Goal: Download file/media

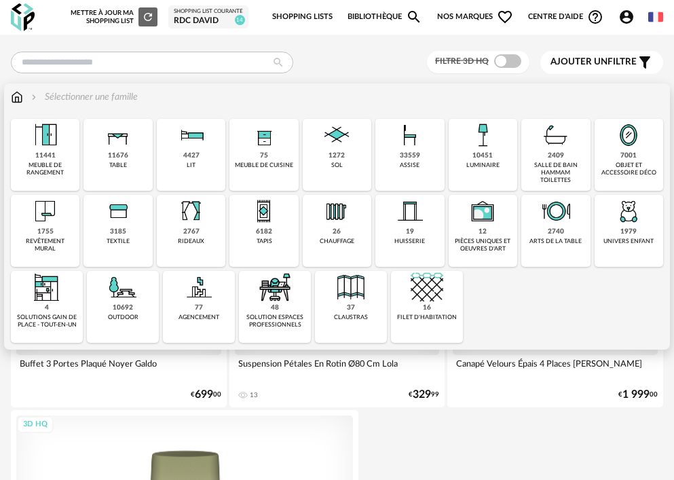
click at [405, 158] on div "33559" at bounding box center [410, 155] width 20 height 9
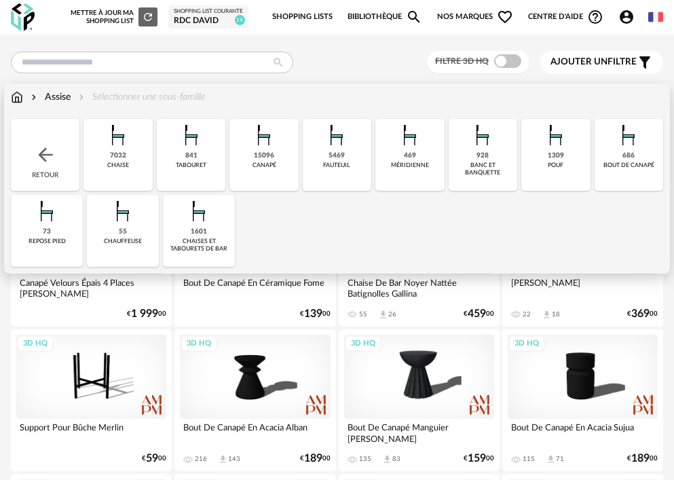
click at [199, 232] on div "1601" at bounding box center [199, 231] width 16 height 9
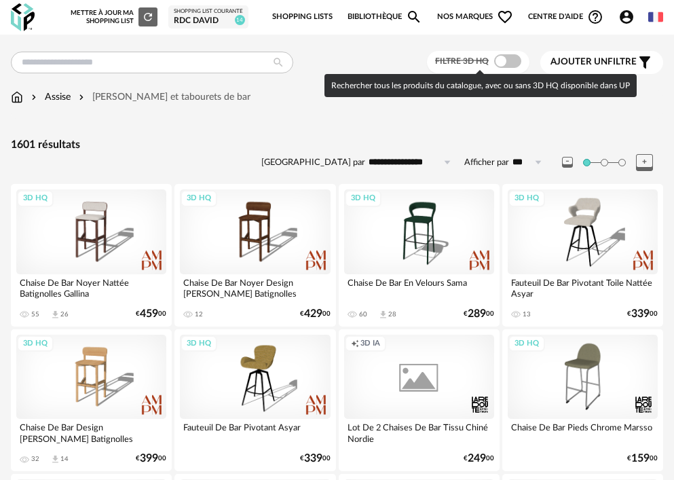
click at [500, 56] on span at bounding box center [507, 61] width 27 height 14
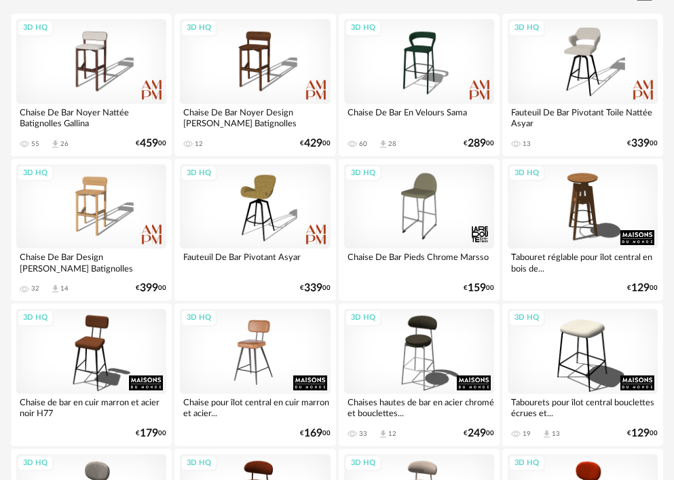
scroll to position [204, 0]
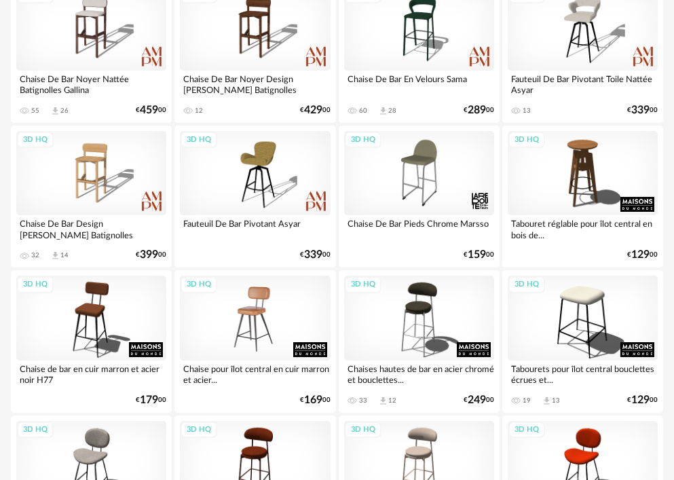
click at [219, 310] on div "3D HQ" at bounding box center [255, 318] width 150 height 84
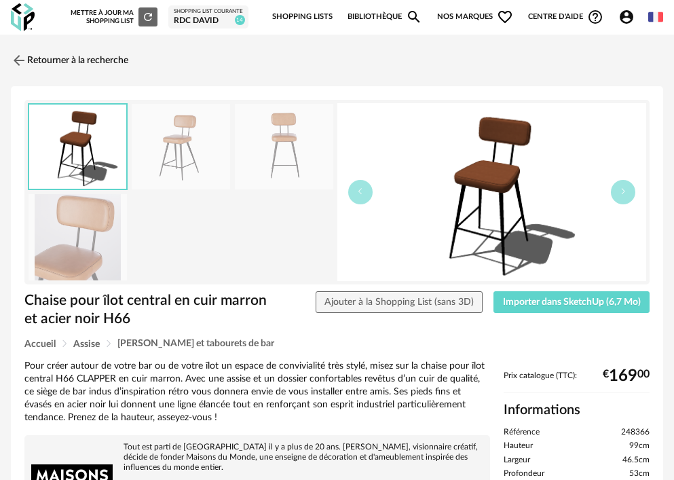
click at [181, 153] on img at bounding box center [181, 147] width 98 height 86
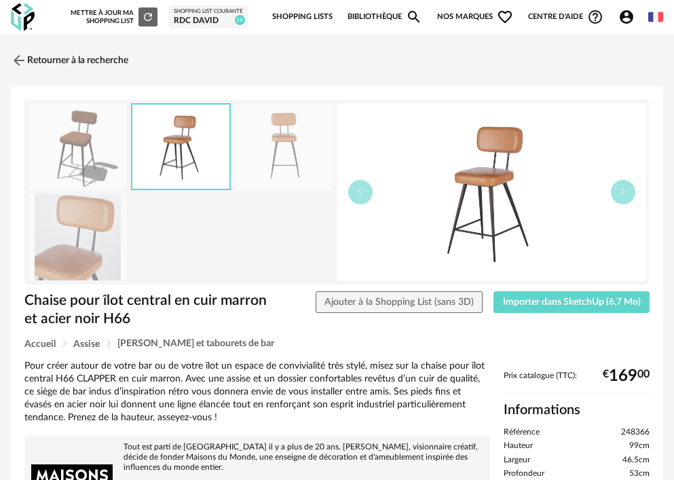
click at [281, 147] on img at bounding box center [284, 147] width 98 height 86
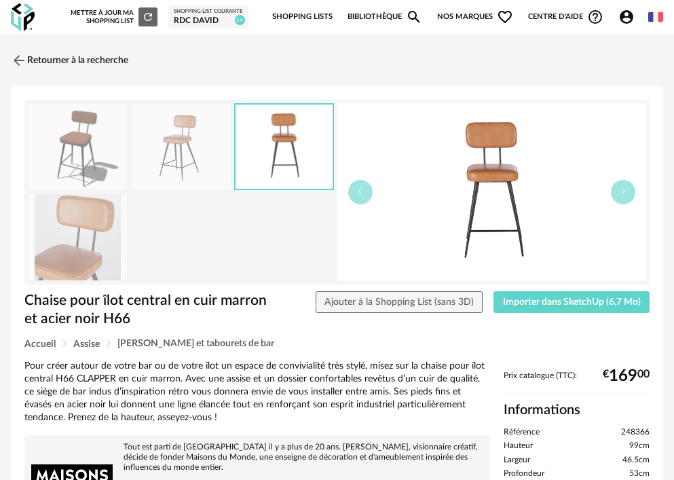
click at [98, 233] on img at bounding box center [78, 237] width 98 height 86
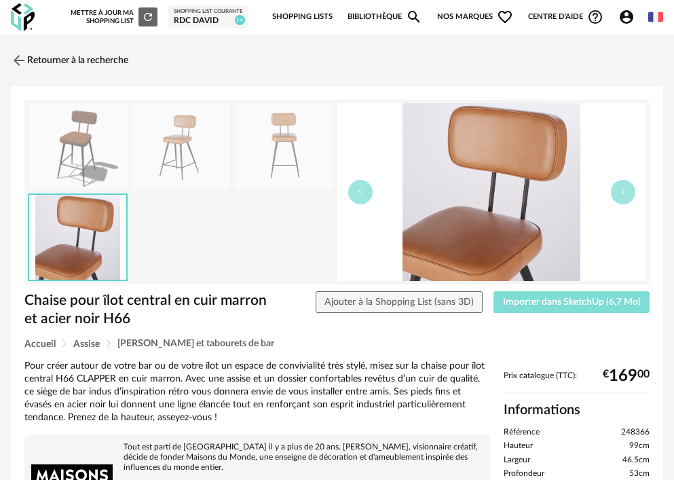
click at [577, 304] on span "Importer dans SketchUp (6,7 Mo)" at bounding box center [572, 302] width 138 height 10
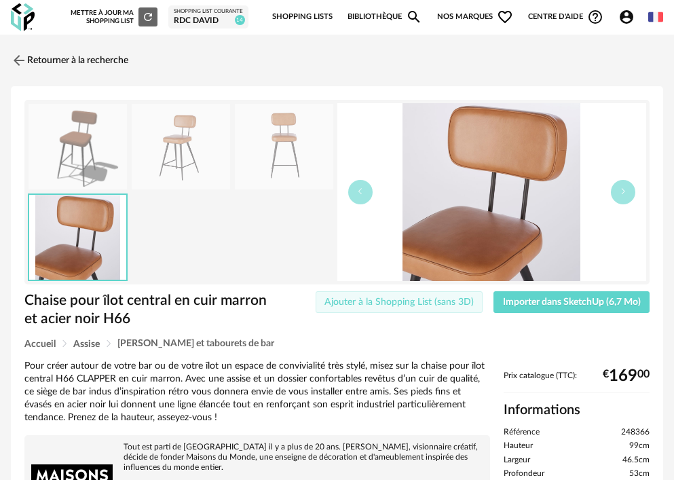
click at [448, 302] on span "Ajouter à la Shopping List (sans 3D)" at bounding box center [399, 302] width 149 height 10
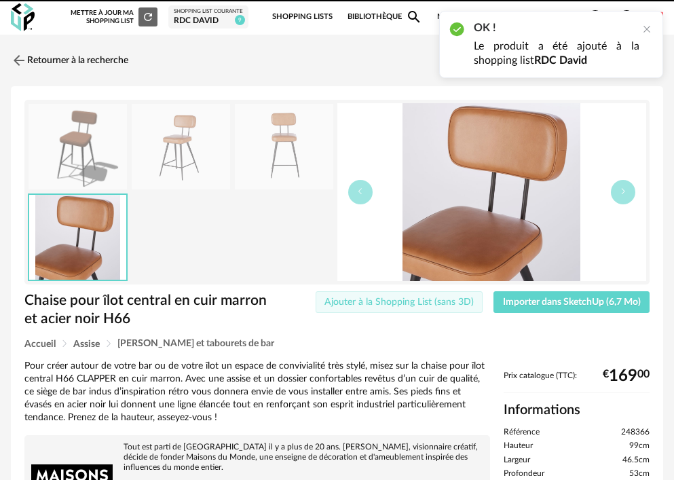
click at [449, 303] on span "Ajouter à la Shopping List (sans 3D)" at bounding box center [399, 302] width 149 height 10
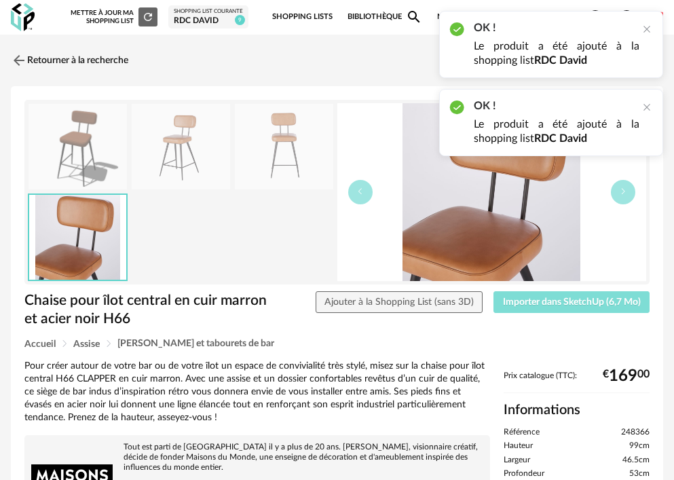
click at [540, 306] on span "Importer dans SketchUp (6,7 Mo)" at bounding box center [572, 302] width 138 height 10
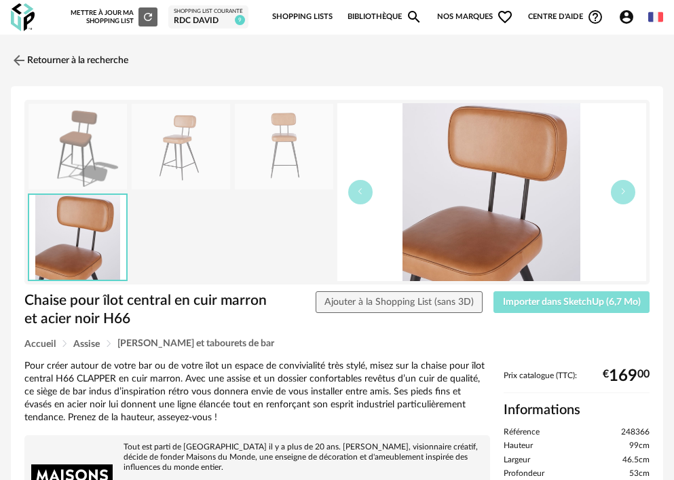
click at [545, 302] on span "Importer dans SketchUp (6,7 Mo)" at bounding box center [572, 302] width 138 height 10
